Goal: Task Accomplishment & Management: Manage account settings

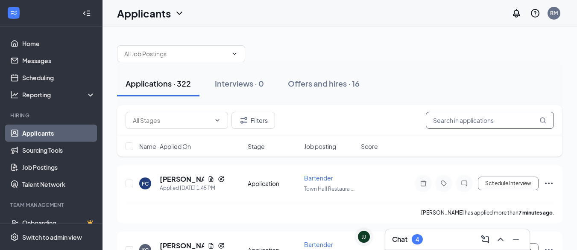
click at [477, 120] on input "text" at bounding box center [490, 120] width 128 height 17
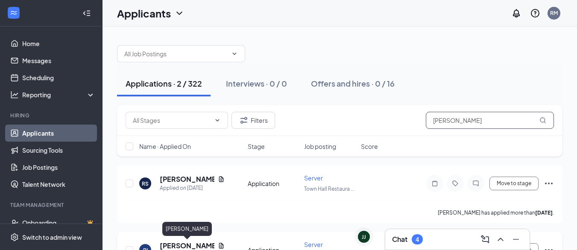
type input "[PERSON_NAME]"
click at [171, 244] on h5 "[PERSON_NAME]" at bounding box center [187, 245] width 55 height 9
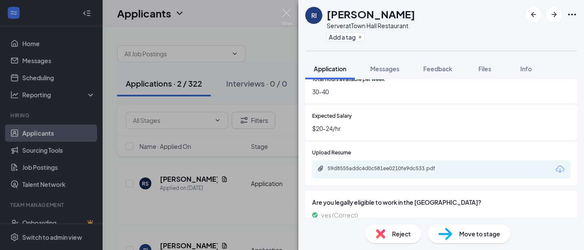
scroll to position [576, 0]
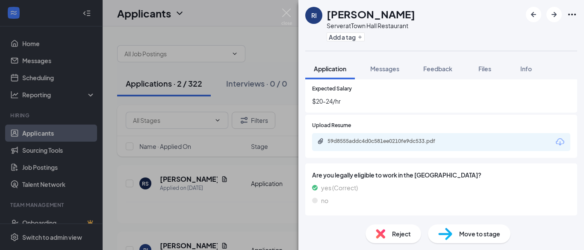
click at [407, 137] on div "59d8555addc4d0c581ee0210fe9dc533.pdf" at bounding box center [441, 142] width 258 height 18
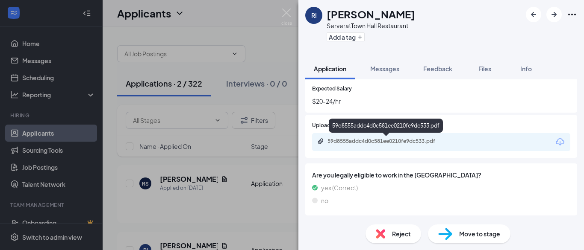
click at [408, 139] on div "59d8555addc4d0c581ee0210fe9dc533.pdf" at bounding box center [387, 141] width 120 height 7
